Goal: Transaction & Acquisition: Purchase product/service

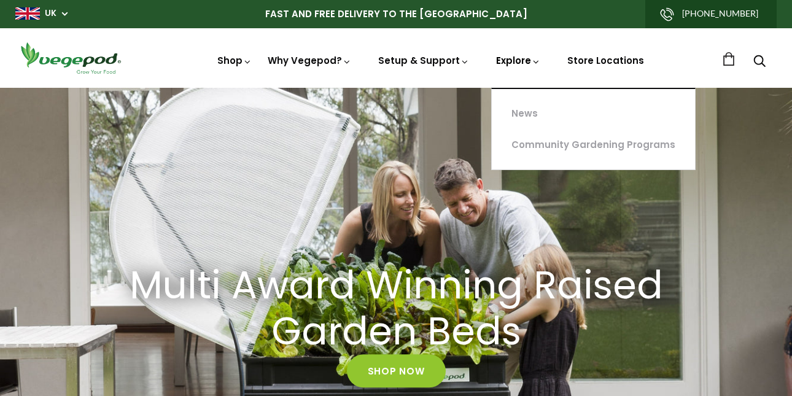
scroll to position [1, 0]
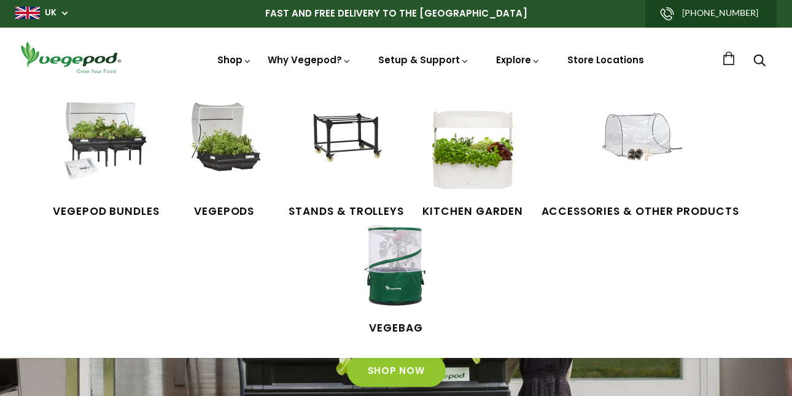
click at [234, 58] on link "Shop" at bounding box center [234, 76] width 34 height 47
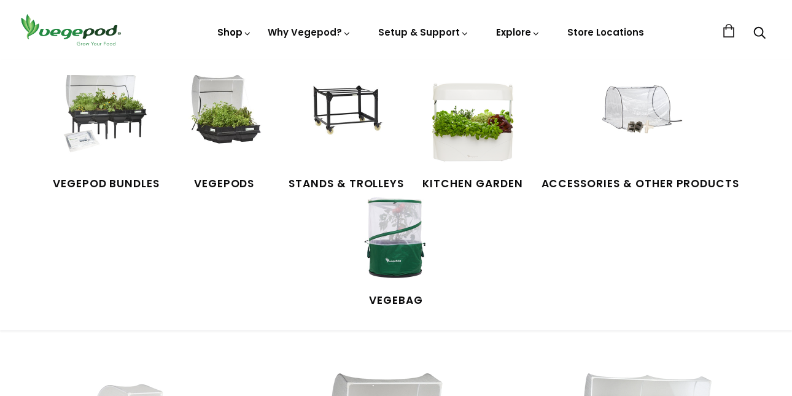
scroll to position [77, 0]
click at [653, 109] on img at bounding box center [640, 121] width 92 height 92
